Goal: Information Seeking & Learning: Learn about a topic

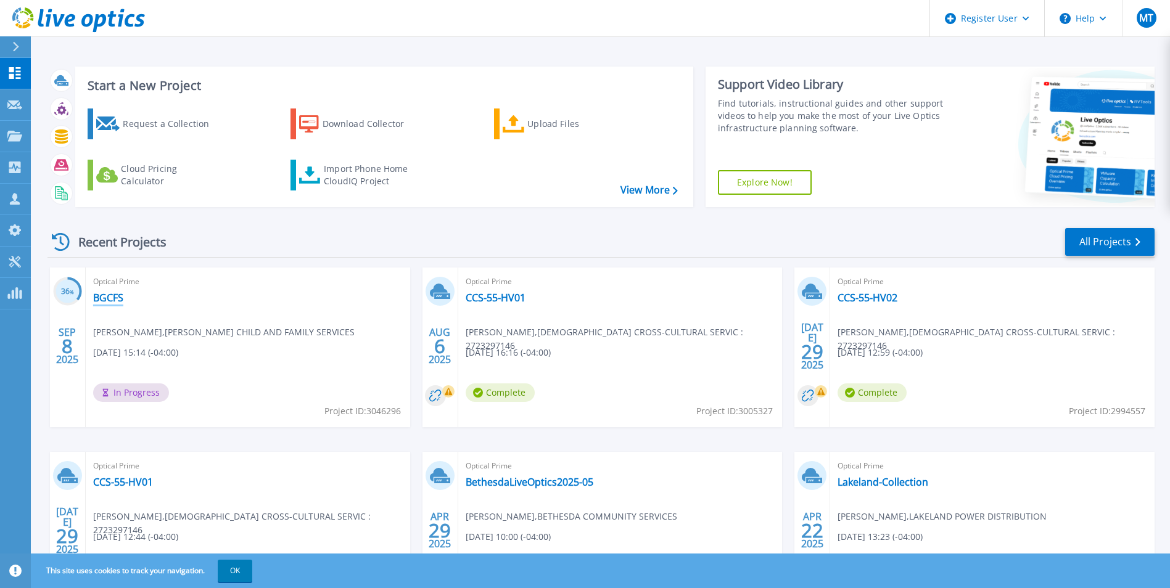
click at [104, 300] on link "BGCFS" at bounding box center [108, 298] width 30 height 12
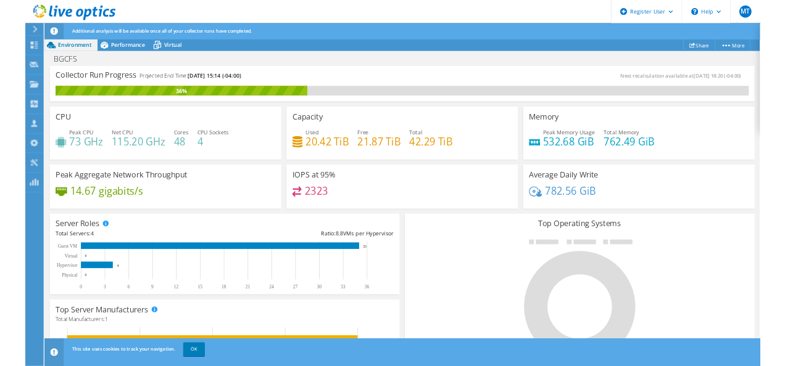
scroll to position [123, 0]
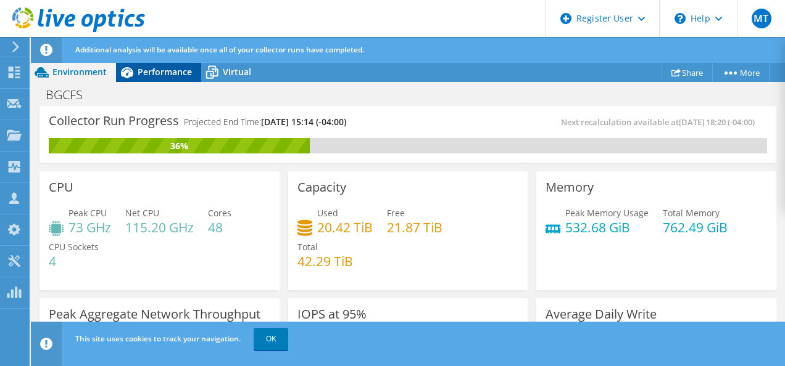
click at [140, 65] on div "Performance" at bounding box center [158, 72] width 85 height 20
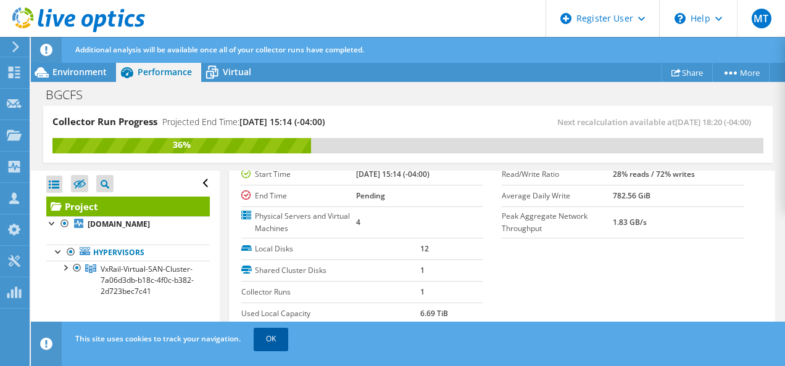
click at [273, 342] on link "OK" at bounding box center [271, 339] width 35 height 22
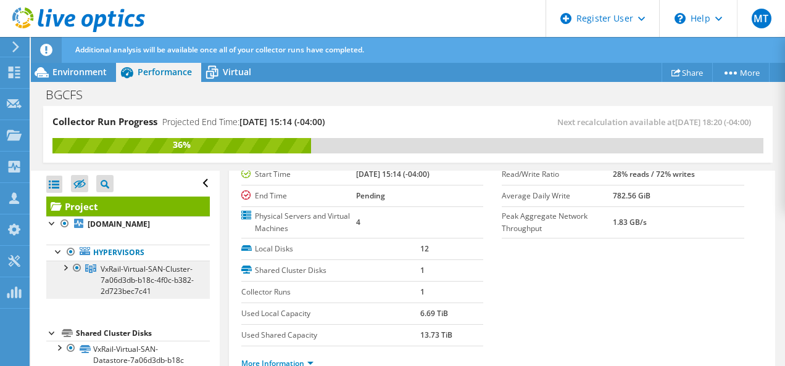
scroll to position [26, 0]
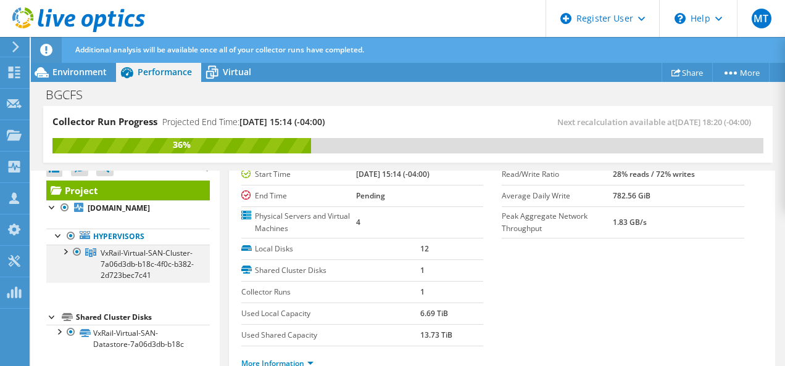
click at [67, 245] on div at bounding box center [65, 251] width 12 height 12
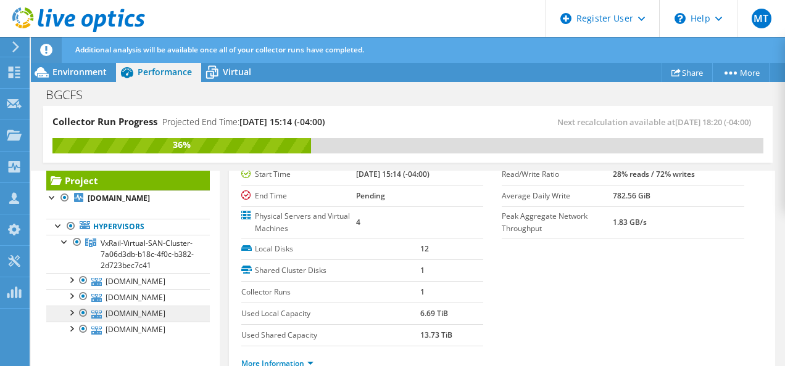
scroll to position [89, 0]
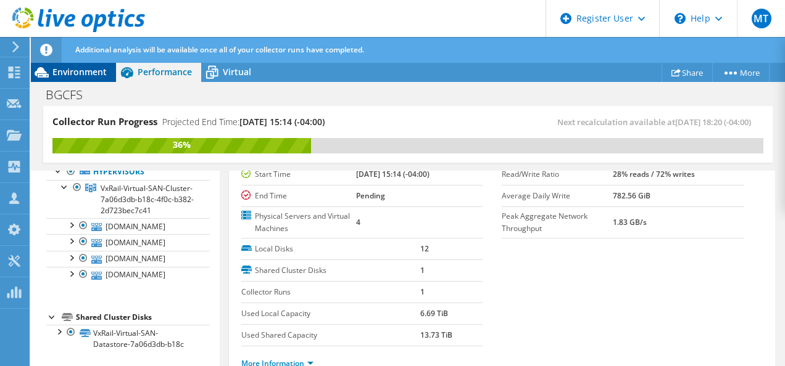
click at [78, 78] on div "Environment" at bounding box center [73, 72] width 85 height 20
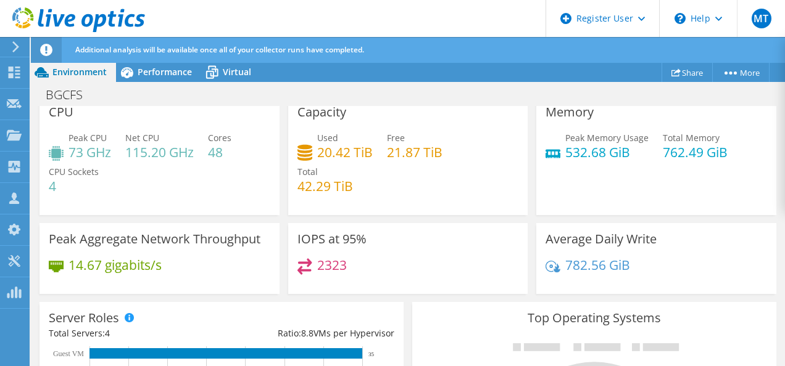
scroll to position [75, 0]
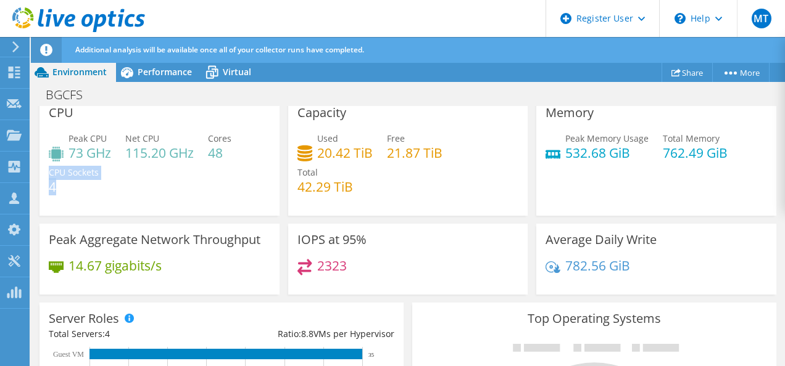
drag, startPoint x: 65, startPoint y: 185, endPoint x: 43, endPoint y: 185, distance: 21.6
click at [43, 185] on div "CPU Peak CPU 73 GHz Net CPU 115.20 GHz Cores 48 CPU Sockets 4" at bounding box center [159, 156] width 240 height 119
drag, startPoint x: 43, startPoint y: 185, endPoint x: 61, endPoint y: 183, distance: 18.1
click at [61, 183] on h4 "4" at bounding box center [74, 187] width 50 height 14
click at [61, 186] on h4 "4" at bounding box center [74, 187] width 50 height 14
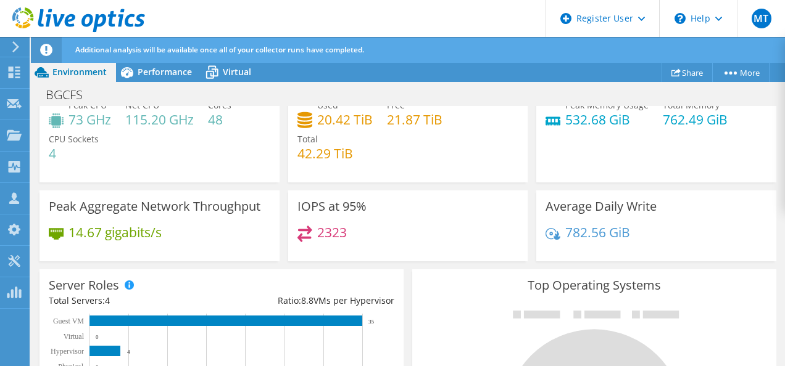
scroll to position [0, 0]
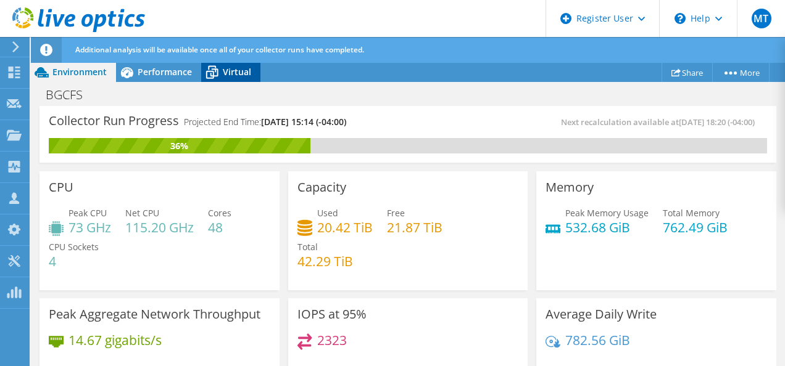
click at [234, 76] on span "Virtual" at bounding box center [237, 72] width 28 height 12
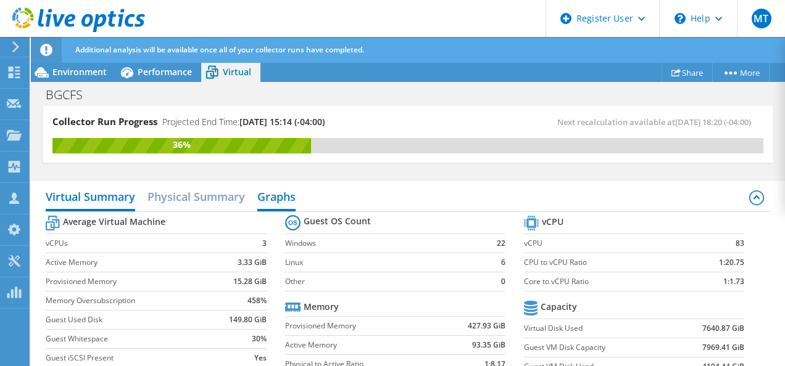
click at [277, 196] on h2 "Graphs" at bounding box center [276, 197] width 38 height 27
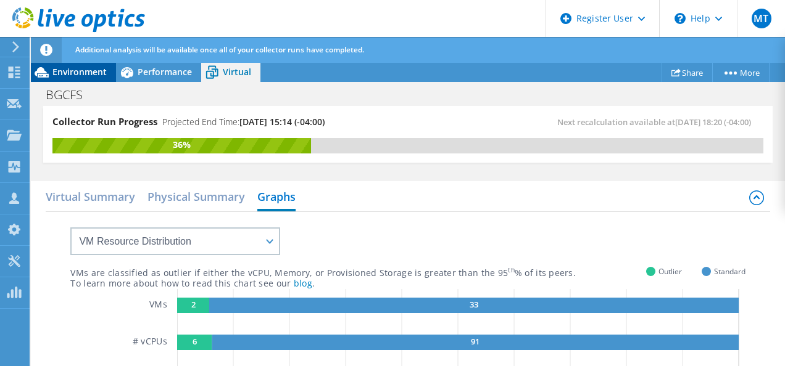
click at [85, 72] on span "Environment" at bounding box center [79, 72] width 54 height 12
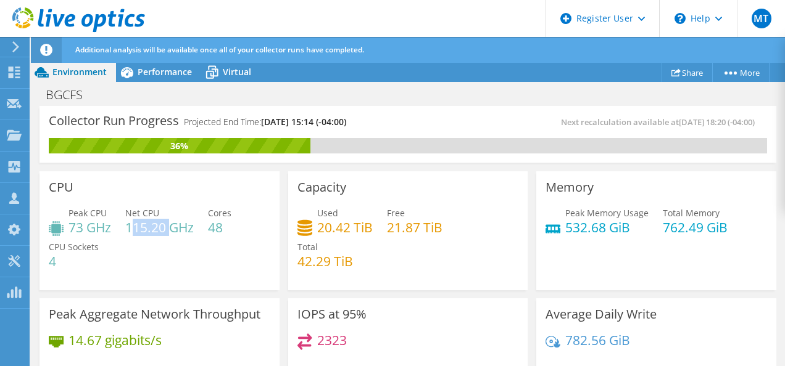
drag, startPoint x: 131, startPoint y: 229, endPoint x: 173, endPoint y: 227, distance: 42.6
click at [173, 227] on h4 "115.20 GHz" at bounding box center [159, 228] width 68 height 14
drag, startPoint x: 173, startPoint y: 227, endPoint x: 132, endPoint y: 225, distance: 41.4
click at [132, 225] on h4 "115.20 GHz" at bounding box center [159, 228] width 68 height 14
drag, startPoint x: 126, startPoint y: 225, endPoint x: 167, endPoint y: 231, distance: 41.1
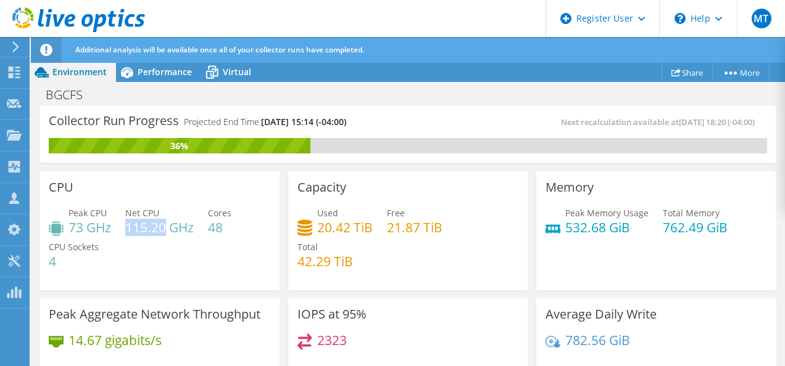
click at [167, 231] on h4 "115.20 GHz" at bounding box center [159, 228] width 68 height 14
drag, startPoint x: 167, startPoint y: 231, endPoint x: 56, endPoint y: 227, distance: 110.5
click at [56, 227] on icon at bounding box center [56, 228] width 15 height 15
drag, startPoint x: 69, startPoint y: 225, endPoint x: 110, endPoint y: 231, distance: 41.1
click at [110, 231] on h4 "73 GHz" at bounding box center [89, 228] width 43 height 14
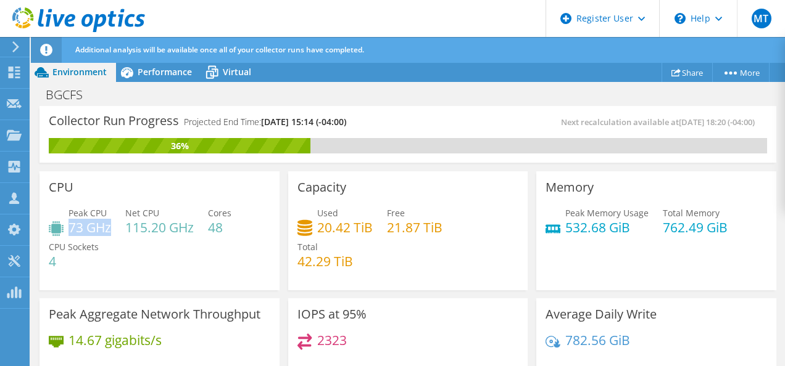
drag, startPoint x: 110, startPoint y: 231, endPoint x: 168, endPoint y: 260, distance: 65.7
click at [168, 260] on div "Peak CPU 73 GHz Net CPU 115.20 GHz Cores 48 CPU Sockets 4" at bounding box center [159, 244] width 221 height 74
drag, startPoint x: 318, startPoint y: 227, endPoint x: 352, endPoint y: 225, distance: 34.0
click at [352, 225] on h4 "20.42 TiB" at bounding box center [345, 228] width 56 height 14
drag, startPoint x: 352, startPoint y: 225, endPoint x: 305, endPoint y: 225, distance: 46.9
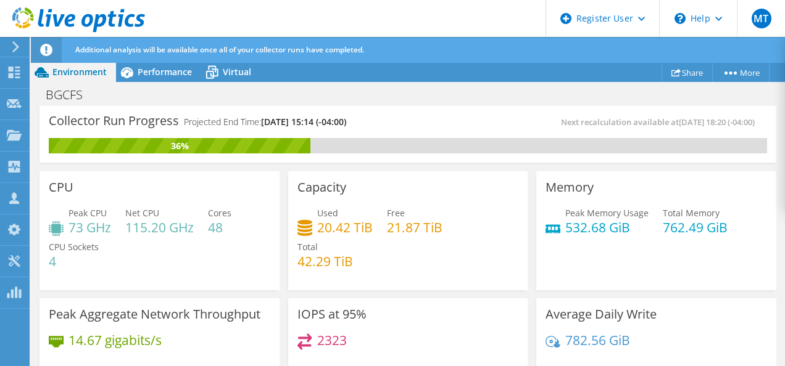
click at [305, 225] on icon at bounding box center [304, 228] width 15 height 18
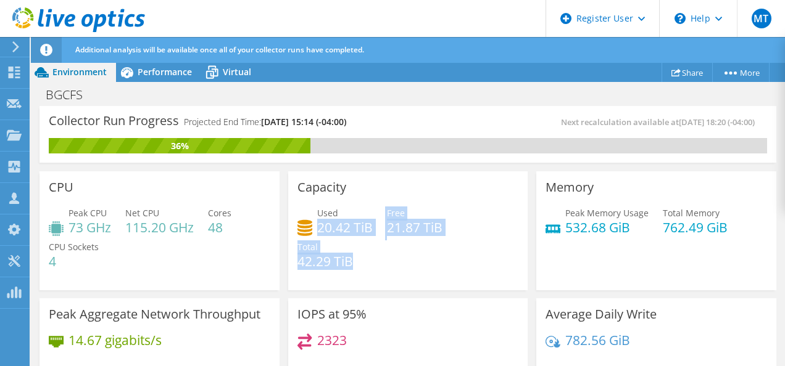
drag, startPoint x: 315, startPoint y: 225, endPoint x: 353, endPoint y: 270, distance: 59.0
click at [353, 270] on div "Used 20.42 TiB Free 21.87 TiB Total 42.29 TiB" at bounding box center [407, 244] width 221 height 74
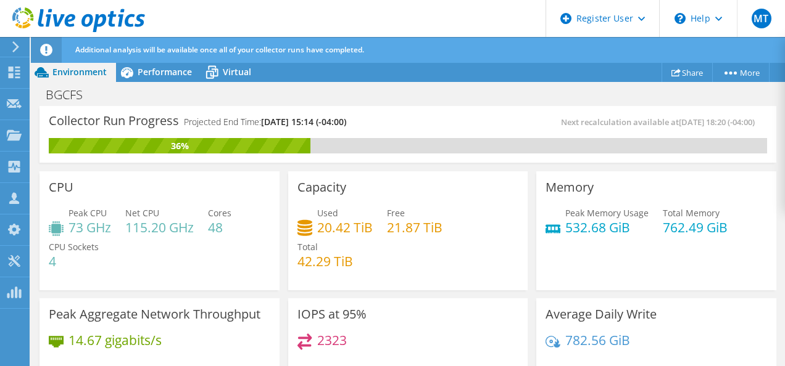
drag, startPoint x: 353, startPoint y: 270, endPoint x: 374, endPoint y: 267, distance: 20.5
click at [374, 267] on div "Used 20.42 TiB Free 21.87 TiB Total 42.29 TiB" at bounding box center [407, 244] width 221 height 74
click at [212, 76] on icon at bounding box center [212, 73] width 12 height 10
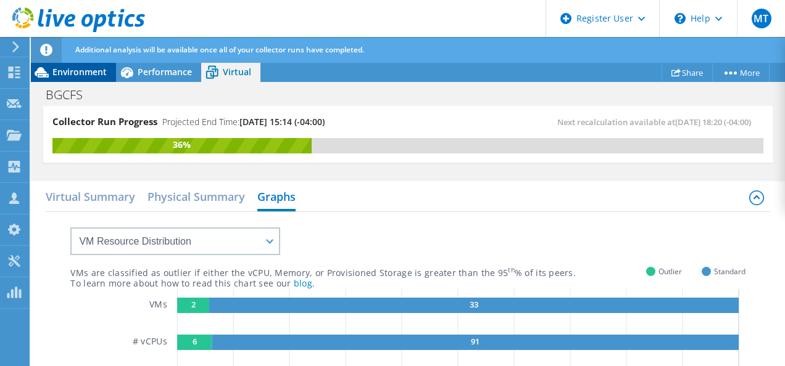
click at [79, 74] on span "Environment" at bounding box center [79, 72] width 54 height 12
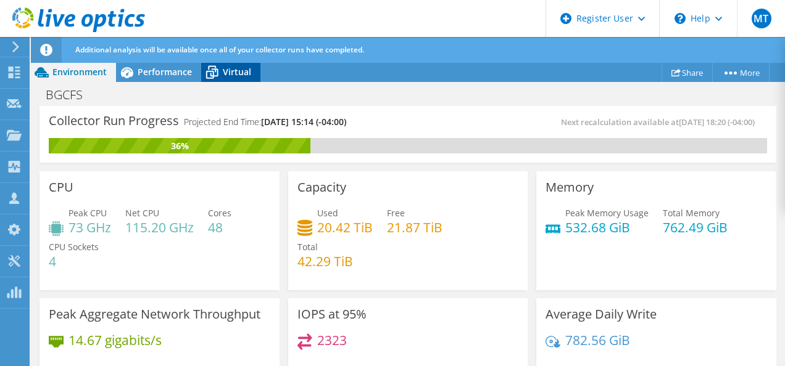
click at [212, 76] on icon at bounding box center [212, 73] width 12 height 10
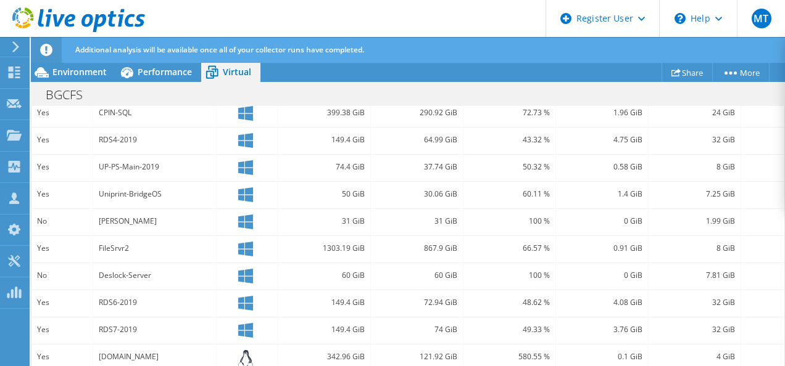
scroll to position [588, 0]
drag, startPoint x: 147, startPoint y: 254, endPoint x: 101, endPoint y: 250, distance: 46.5
click at [101, 250] on div "FileSrvr2" at bounding box center [154, 250] width 123 height 27
drag, startPoint x: 101, startPoint y: 250, endPoint x: 213, endPoint y: 262, distance: 113.5
click at [213, 265] on div "Deslock-Server" at bounding box center [154, 278] width 123 height 27
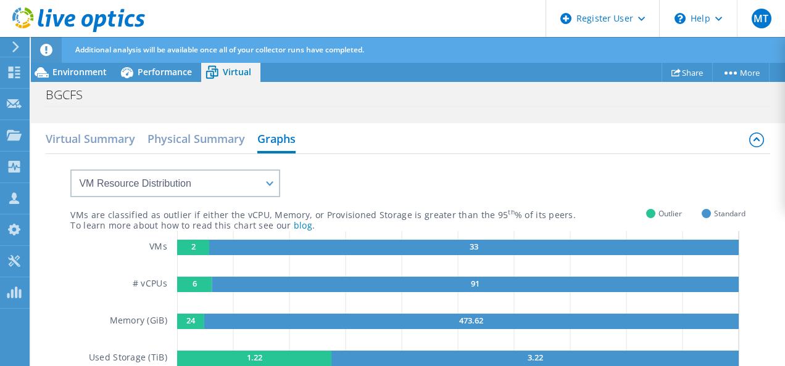
scroll to position [0, 0]
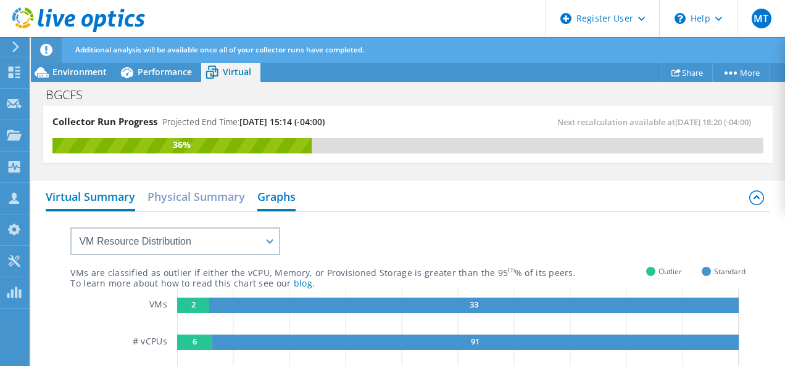
click at [95, 208] on h2 "Virtual Summary" at bounding box center [90, 197] width 89 height 27
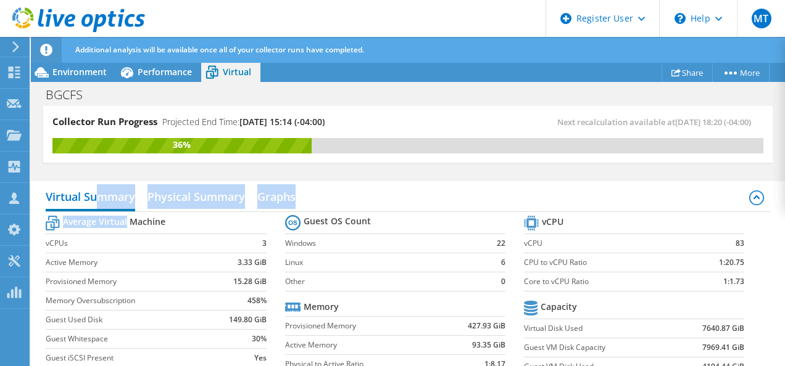
drag, startPoint x: 95, startPoint y: 208, endPoint x: 127, endPoint y: 217, distance: 33.4
click at [127, 217] on div "Virtual Summary Physical Summary Graphs Average Virtual Machine vCPUs 3 Active …" at bounding box center [408, 293] width 754 height 224
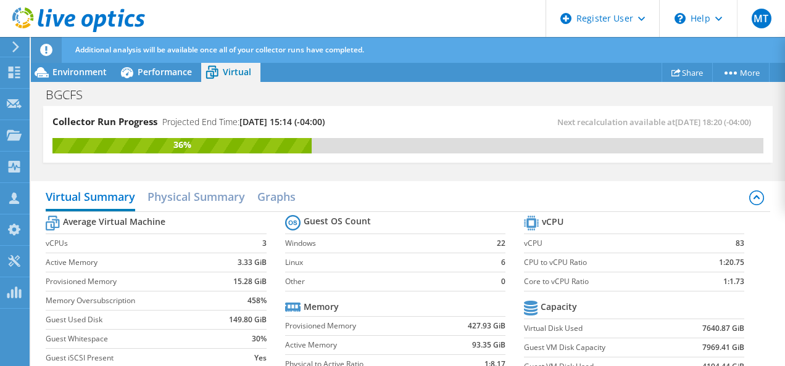
click at [403, 106] on div "Collector Run Progress Projected End Time: [DATE] 15:14 (-04:00) Next recalcula…" at bounding box center [407, 134] width 729 height 57
click at [275, 197] on h2 "Graphs" at bounding box center [276, 197] width 38 height 27
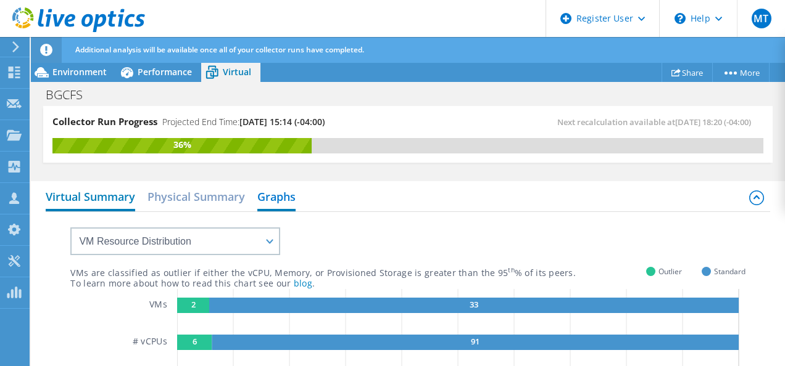
click at [129, 191] on h2 "Virtual Summary" at bounding box center [90, 197] width 89 height 27
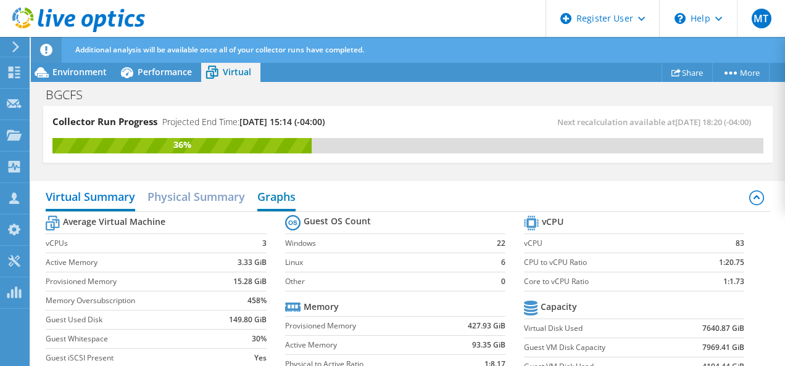
click at [290, 195] on h2 "Graphs" at bounding box center [276, 197] width 38 height 27
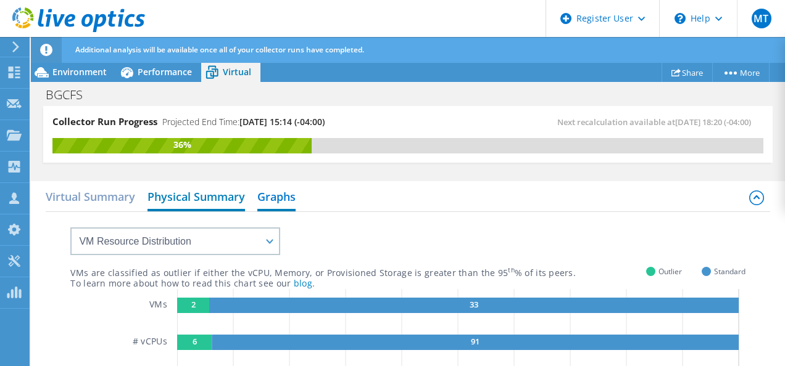
click at [173, 205] on h2 "Physical Summary" at bounding box center [195, 197] width 97 height 27
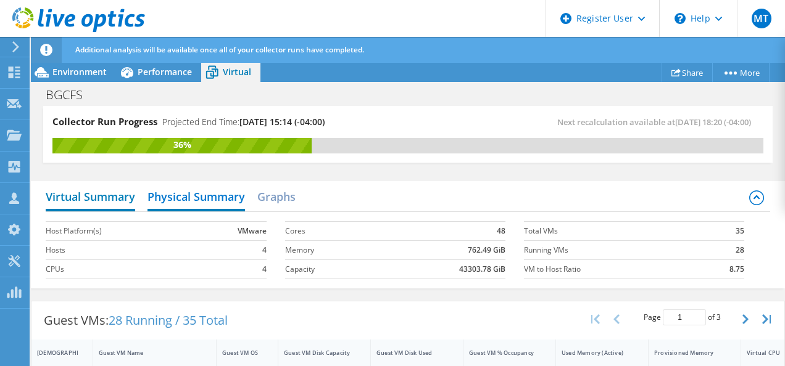
click at [117, 205] on h2 "Virtual Summary" at bounding box center [90, 197] width 89 height 27
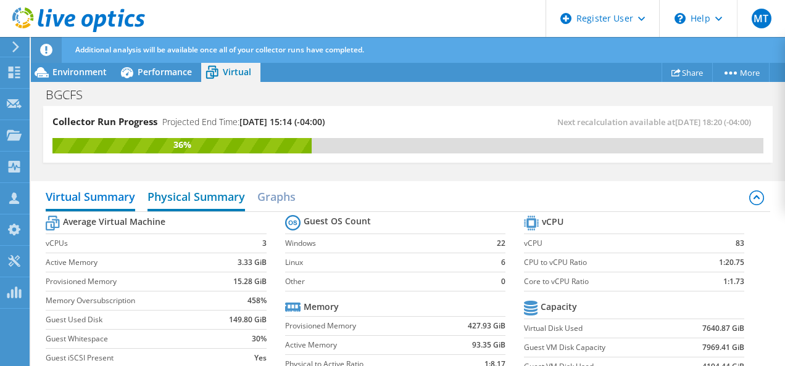
click at [155, 206] on h2 "Physical Summary" at bounding box center [195, 197] width 97 height 27
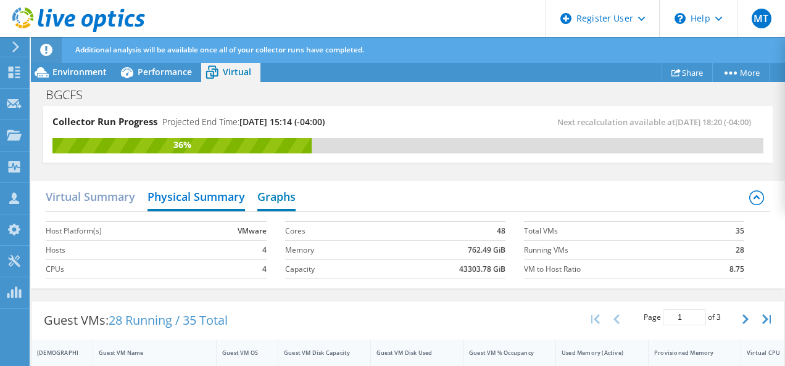
click at [273, 194] on h2 "Graphs" at bounding box center [276, 197] width 38 height 27
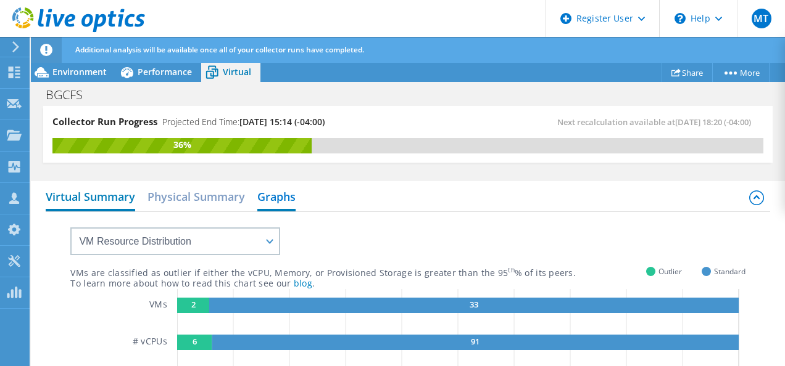
click at [115, 194] on h2 "Virtual Summary" at bounding box center [90, 197] width 89 height 27
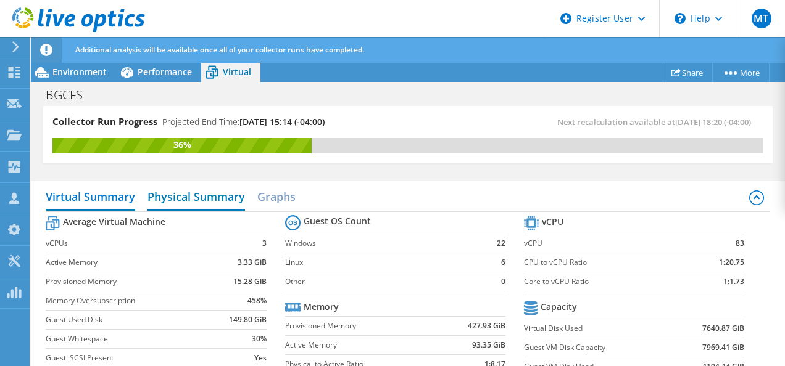
click at [155, 188] on h2 "Physical Summary" at bounding box center [195, 197] width 97 height 27
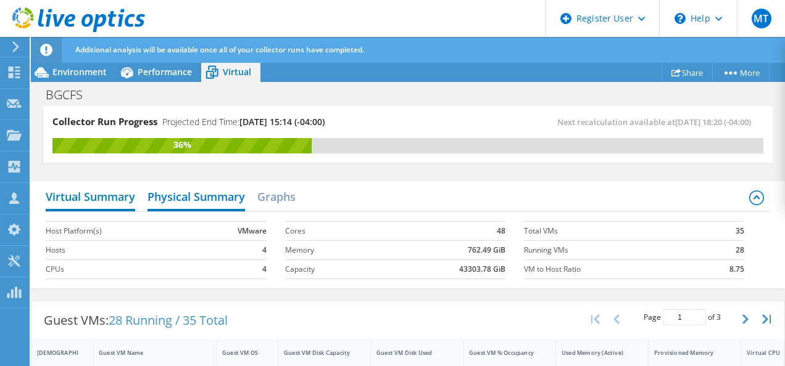
click at [117, 195] on h2 "Virtual Summary" at bounding box center [90, 197] width 89 height 27
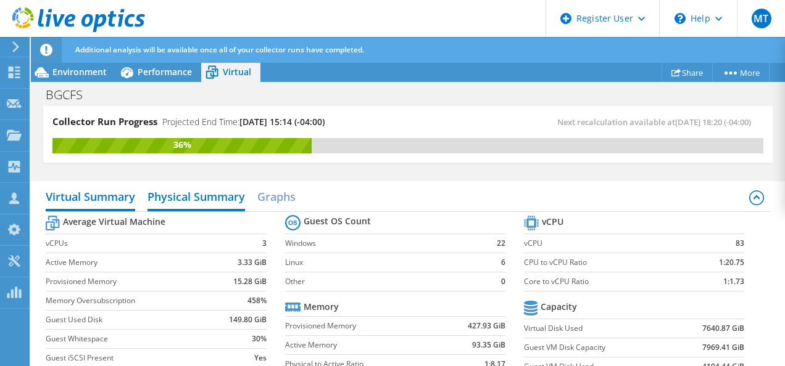
click at [216, 195] on h2 "Physical Summary" at bounding box center [195, 197] width 97 height 27
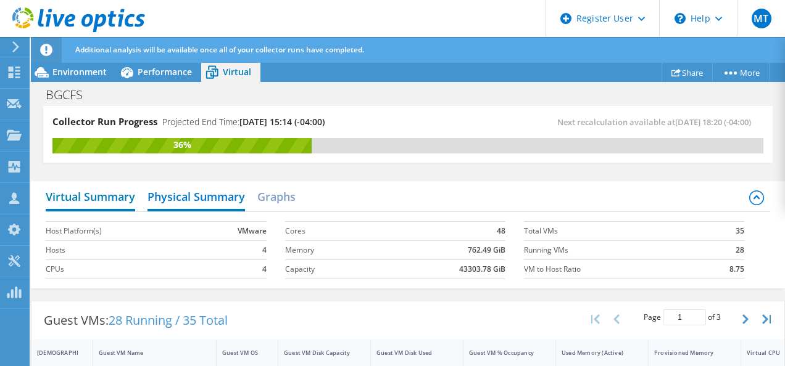
click at [128, 195] on h2 "Virtual Summary" at bounding box center [90, 197] width 89 height 27
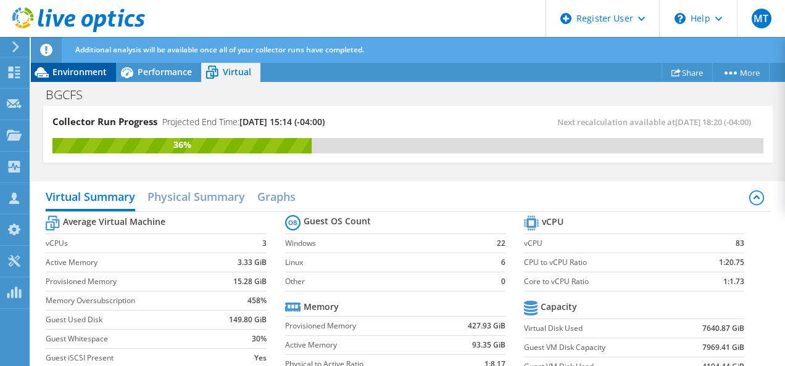
click at [91, 67] on span "Environment" at bounding box center [79, 72] width 54 height 12
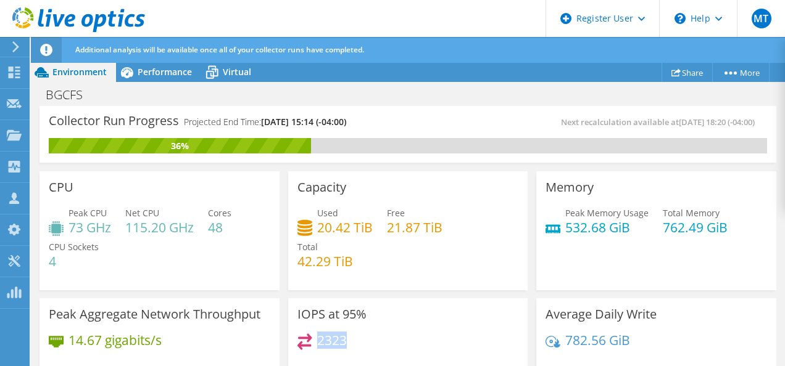
drag, startPoint x: 315, startPoint y: 344, endPoint x: 343, endPoint y: 342, distance: 28.4
click at [343, 342] on h4 "2323" at bounding box center [332, 341] width 30 height 14
click at [170, 78] on div "Performance" at bounding box center [158, 72] width 85 height 20
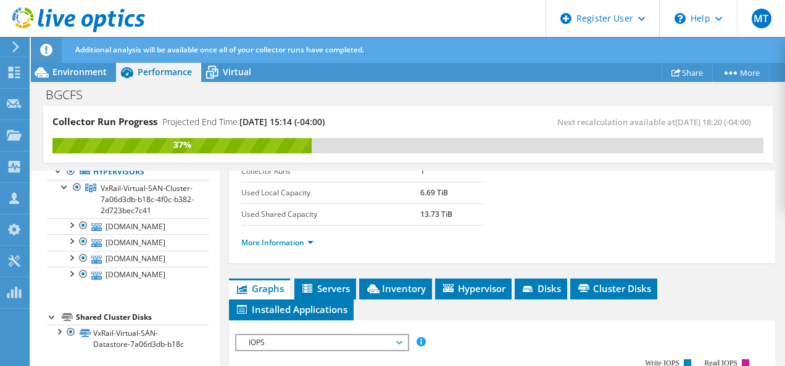
scroll to position [245, 0]
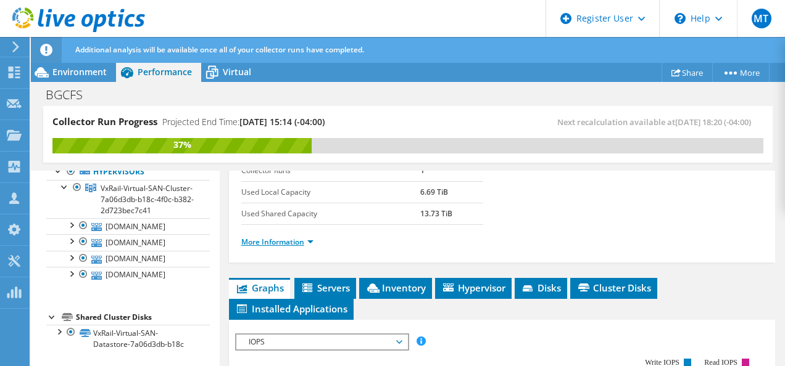
click at [308, 243] on link "More Information" at bounding box center [277, 242] width 72 height 10
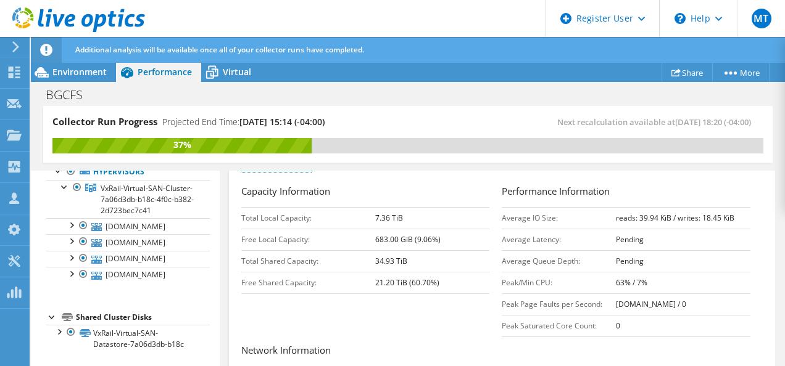
scroll to position [321, 0]
drag, startPoint x: 630, startPoint y: 214, endPoint x: 659, endPoint y: 215, distance: 29.0
click at [659, 215] on b "reads: 39.94 KiB / writes: 18.45 KiB" at bounding box center [675, 217] width 118 height 10
drag, startPoint x: 659, startPoint y: 215, endPoint x: 718, endPoint y: 220, distance: 58.8
click at [718, 220] on td "reads: 39.94 KiB / writes: 18.45 KiB" at bounding box center [683, 218] width 134 height 22
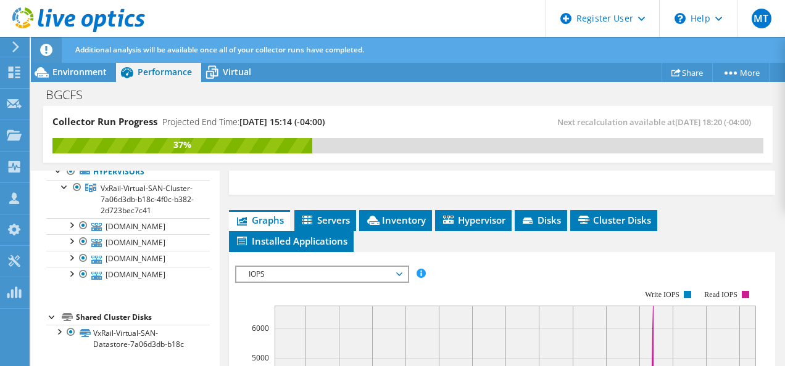
scroll to position [658, 0]
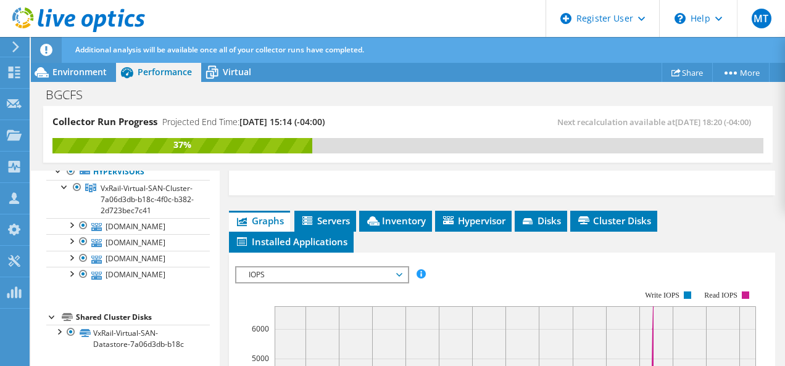
click at [336, 268] on span "IOPS" at bounding box center [321, 275] width 159 height 15
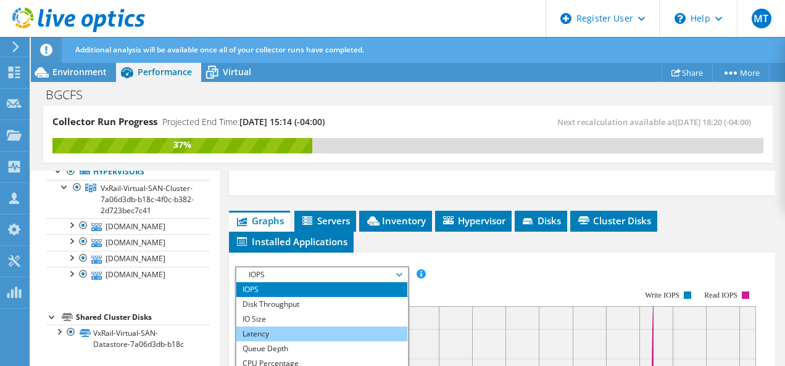
click at [331, 327] on li "Latency" at bounding box center [321, 334] width 171 height 15
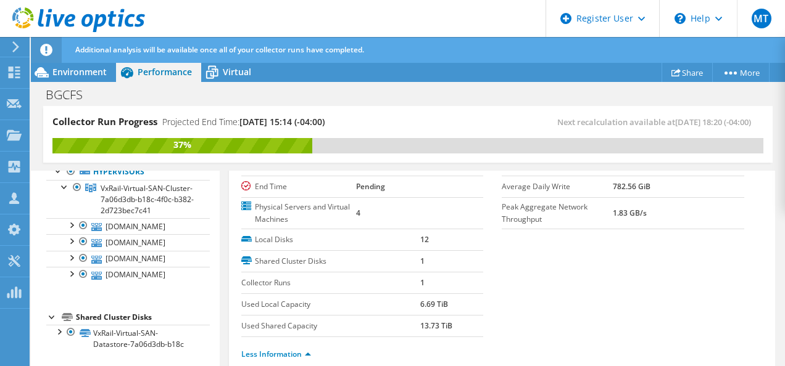
scroll to position [0, 0]
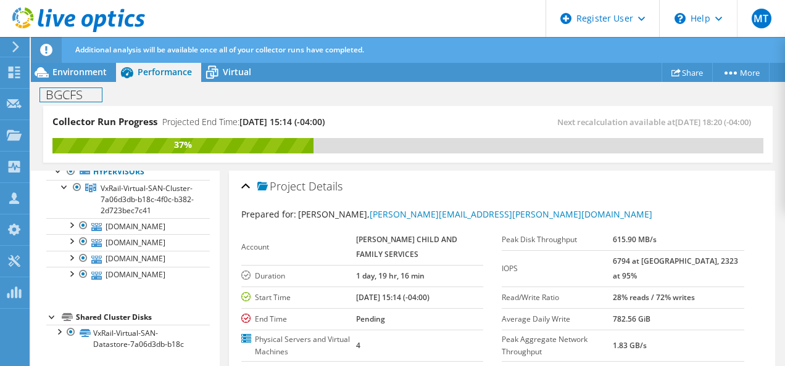
click at [97, 82] on div "BGCFS Print" at bounding box center [408, 94] width 754 height 24
click at [94, 70] on span "Environment" at bounding box center [79, 72] width 54 height 12
